Goal: Find specific page/section: Find specific page/section

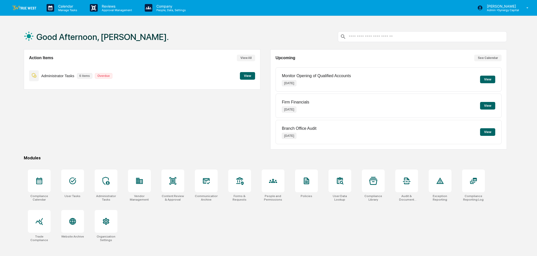
click at [177, 111] on div "Action Items View All Administrator Tasks 6 items Overdue View" at bounding box center [142, 99] width 237 height 100
click at [248, 75] on button "View" at bounding box center [247, 76] width 15 height 8
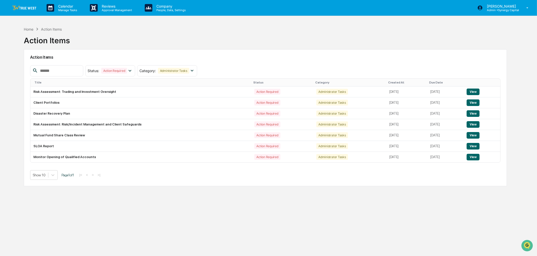
click at [423, 203] on div "Home Action Items Action Items Action Items Status : Action Required Select/Des…" at bounding box center [265, 152] width 499 height 256
click at [308, 35] on div "Home Action Items Action Items" at bounding box center [265, 36] width 483 height 25
drag, startPoint x: 201, startPoint y: 236, endPoint x: 206, endPoint y: 234, distance: 5.0
click at [202, 236] on div "Home Action Items Action Items Action Items Status : Action Required Select/Des…" at bounding box center [265, 152] width 499 height 256
